Goal: Navigation & Orientation: Find specific page/section

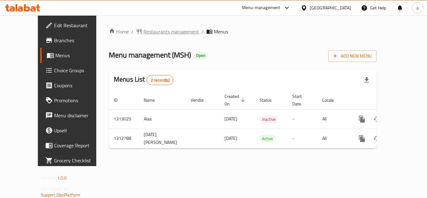
click at [143, 35] on span "Restaurants management" at bounding box center [171, 31] width 56 height 7
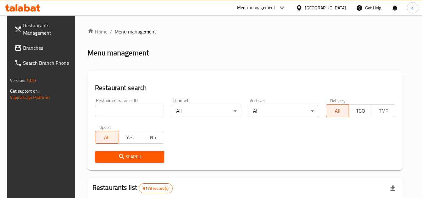
click at [337, 2] on div "[GEOGRAPHIC_DATA]" at bounding box center [321, 7] width 60 height 15
click at [324, 8] on div "[GEOGRAPHIC_DATA]" at bounding box center [321, 7] width 60 height 15
click at [302, 7] on icon at bounding box center [299, 8] width 7 height 7
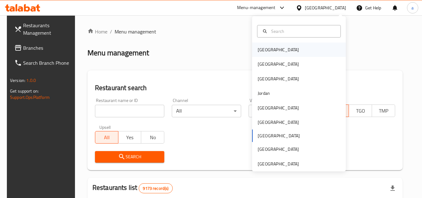
click at [270, 51] on div "[GEOGRAPHIC_DATA]" at bounding box center [278, 49] width 51 height 14
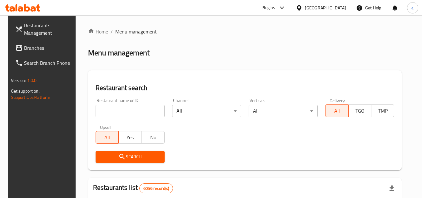
click at [39, 47] on span "Branches" at bounding box center [48, 47] width 49 height 7
